Goal: Task Accomplishment & Management: Manage account settings

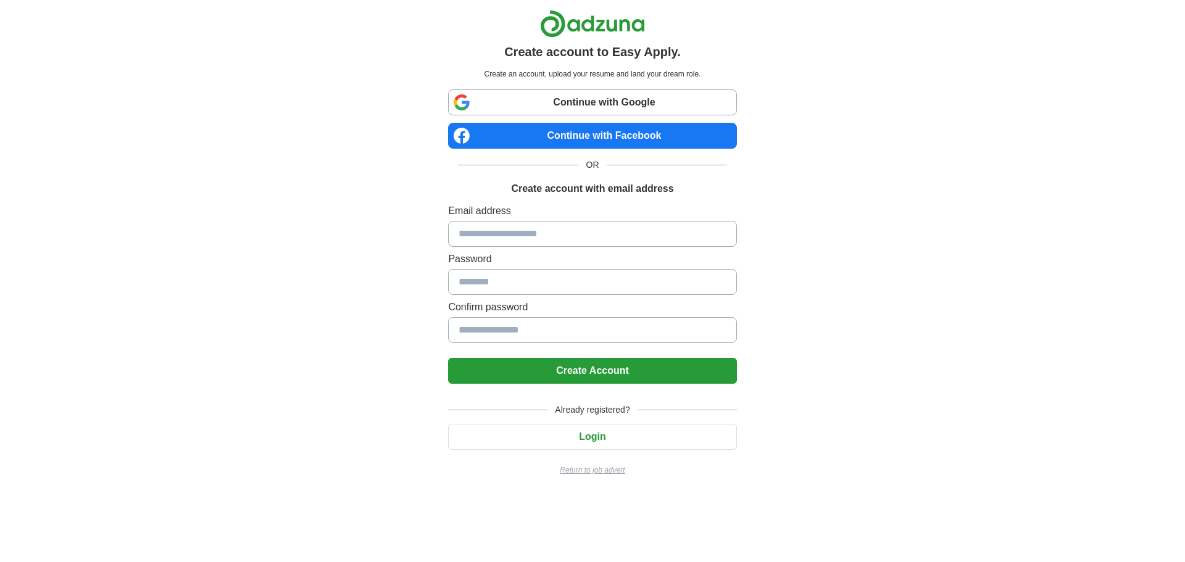
click at [507, 233] on input at bounding box center [592, 234] width 288 height 26
click at [586, 107] on link "Continue with Google" at bounding box center [592, 102] width 288 height 26
